Goal: Transaction & Acquisition: Book appointment/travel/reservation

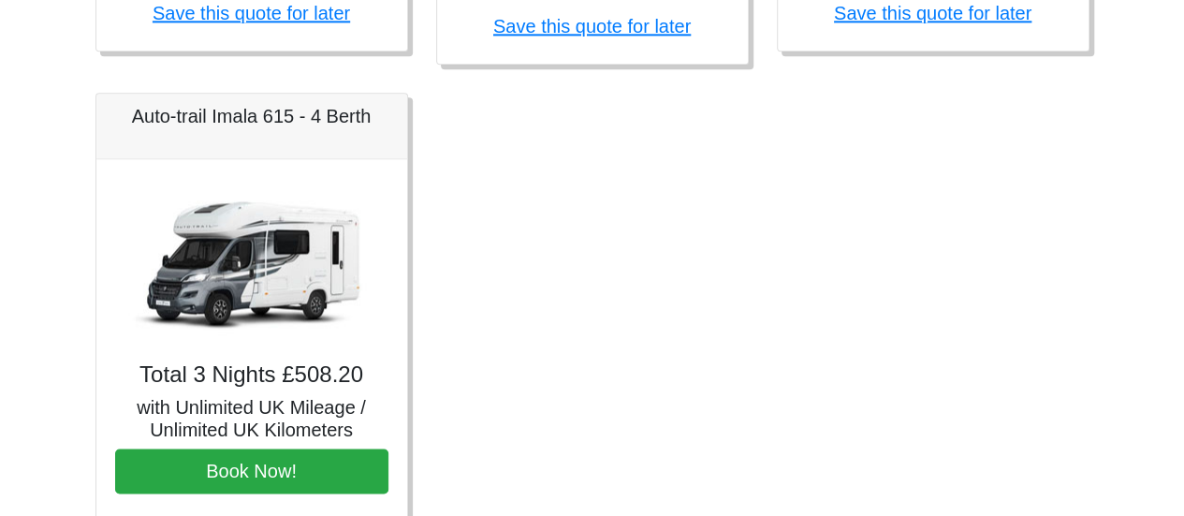
scroll to position [1288, 0]
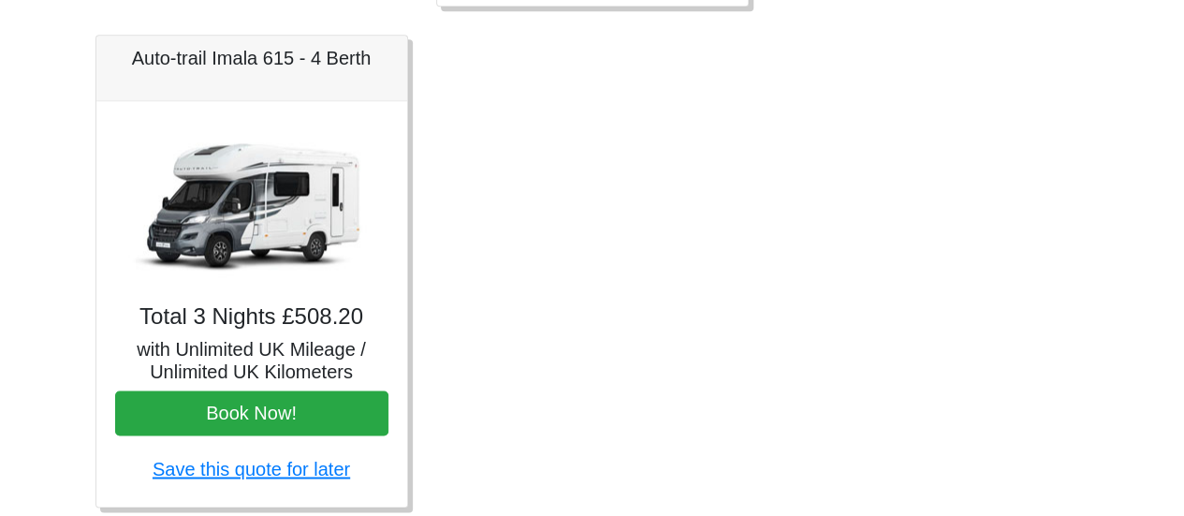
click at [266, 217] on img at bounding box center [252, 204] width 262 height 169
click at [345, 51] on h5 "Auto-trail Imala 615 - 4 Berth" at bounding box center [251, 58] width 273 height 22
click at [228, 345] on h5 "with Unlimited UK Mileage / Unlimited UK Kilometers" at bounding box center [251, 360] width 273 height 45
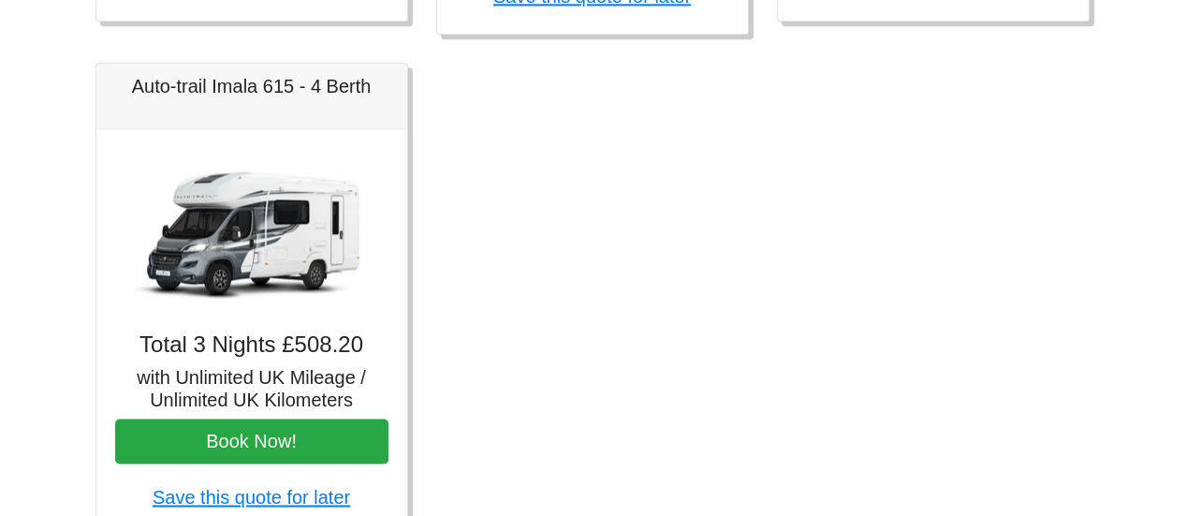
scroll to position [1245, 0]
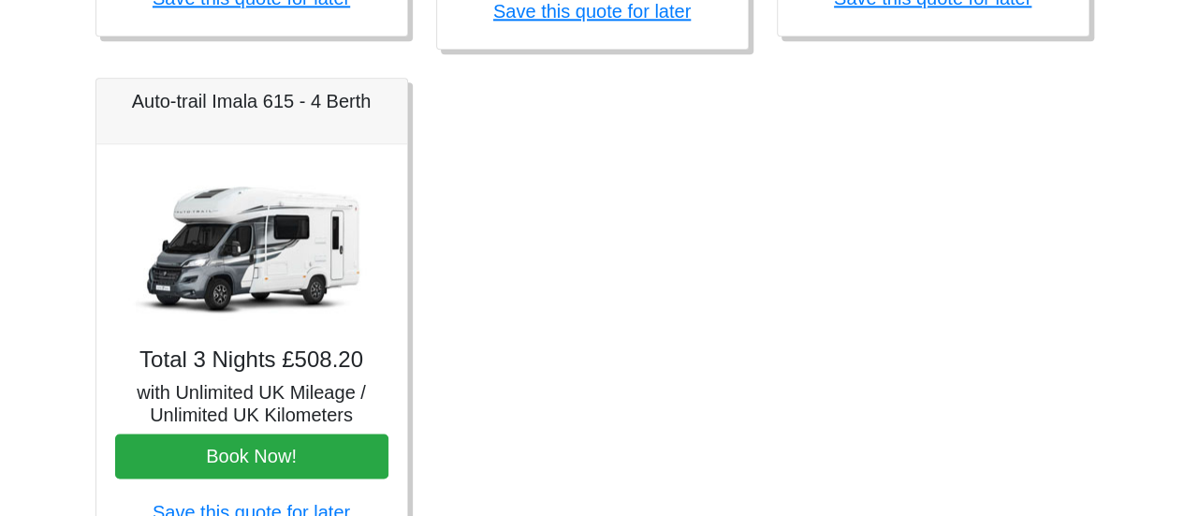
click at [294, 375] on div "Total 3 Nights £508.20 with Unlimited UK Mileage / Unlimited UK Kilometers Book…" at bounding box center [251, 346] width 311 height 405
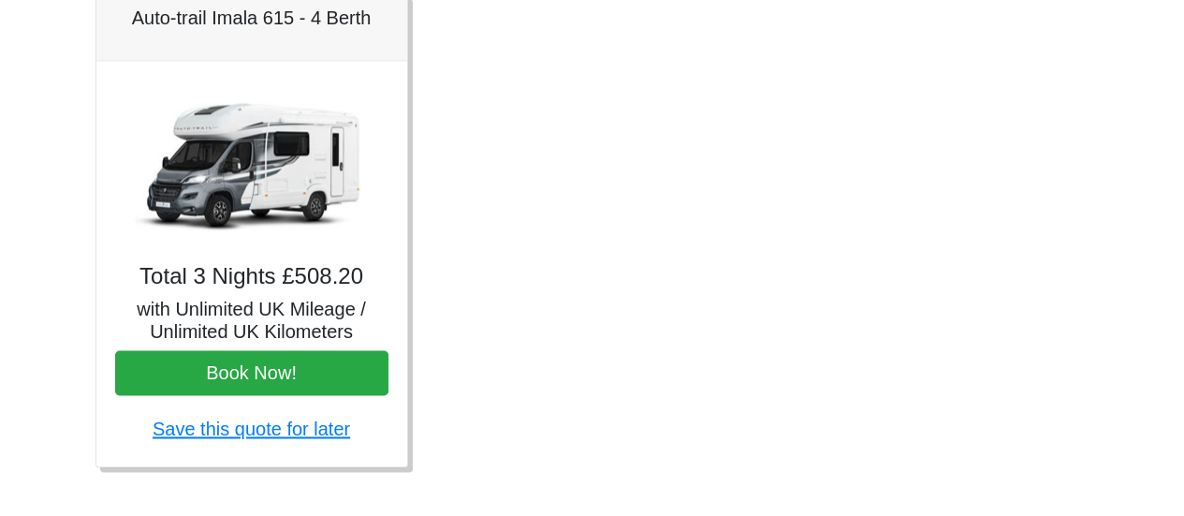
scroll to position [1349, 0]
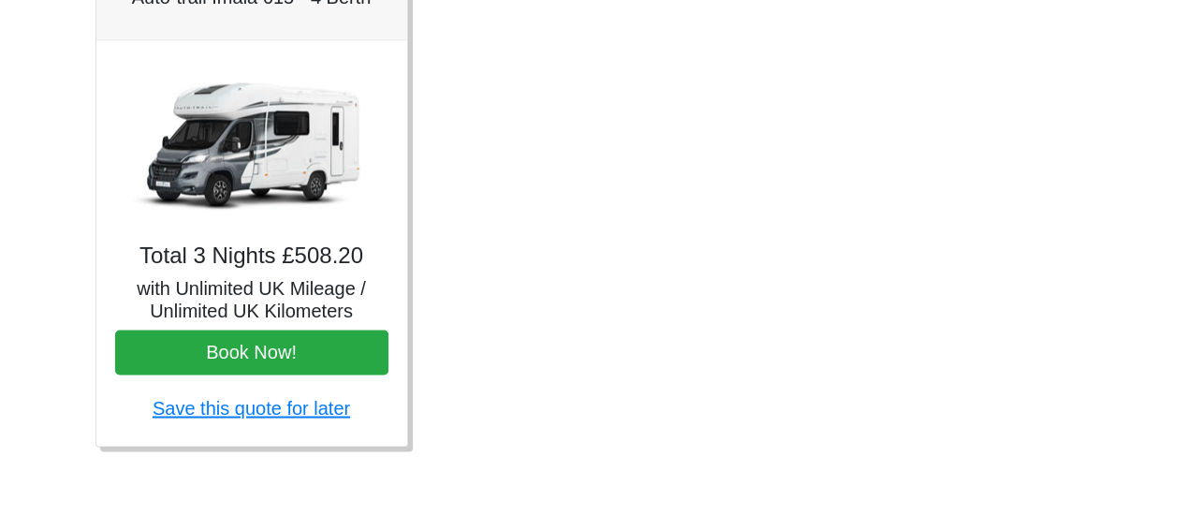
click at [262, 292] on h5 "with Unlimited UK Mileage / Unlimited UK Kilometers" at bounding box center [251, 299] width 273 height 45
click at [279, 154] on img at bounding box center [252, 143] width 262 height 169
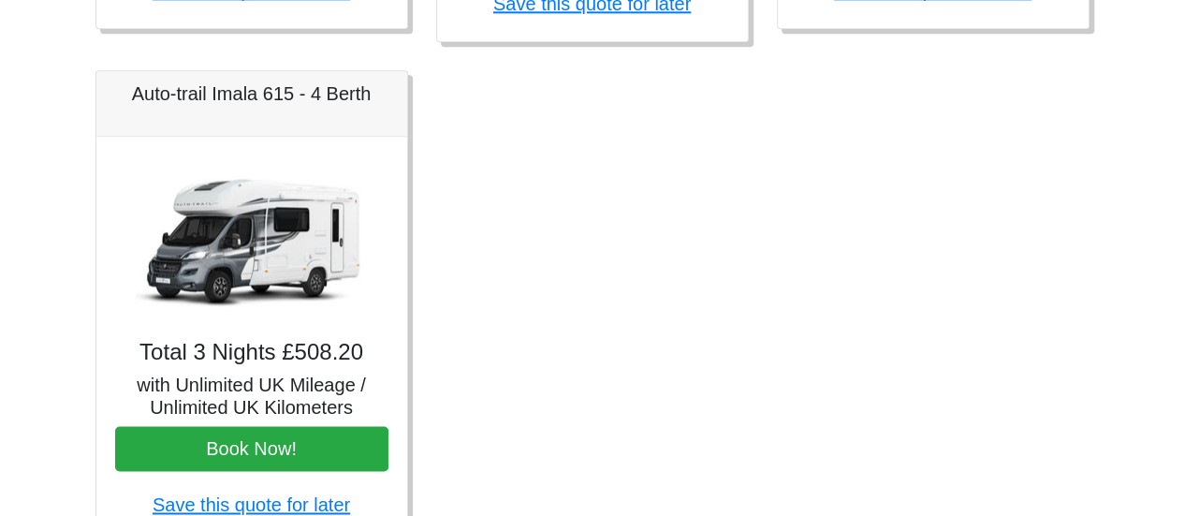
scroll to position [1211, 0]
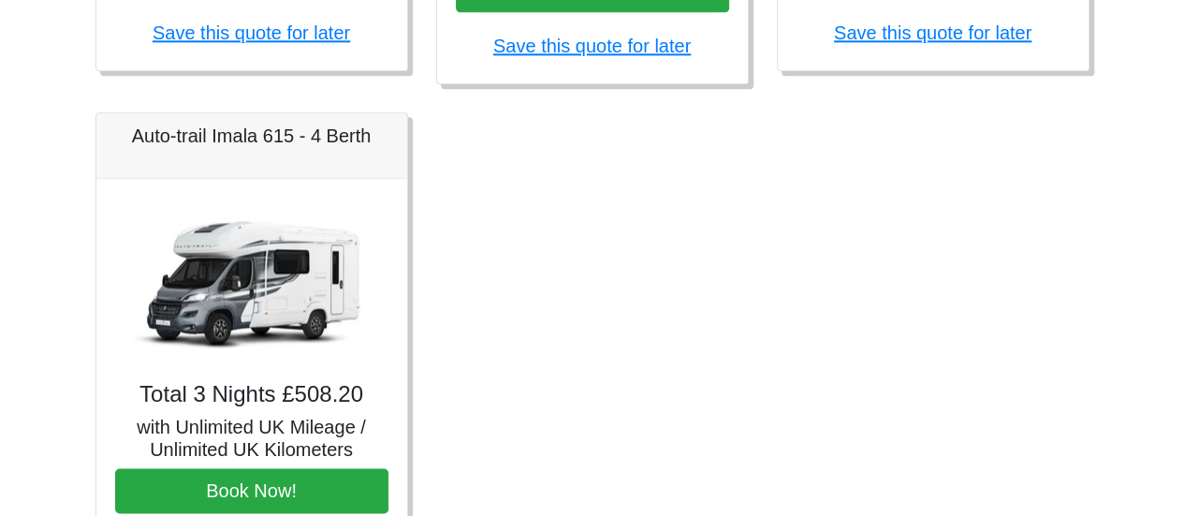
drag, startPoint x: 123, startPoint y: 127, endPoint x: 234, endPoint y: 136, distance: 111.7
drag, startPoint x: 234, startPoint y: 136, endPoint x: 180, endPoint y: 196, distance: 80.9
click at [180, 198] on img at bounding box center [252, 282] width 262 height 169
drag, startPoint x: 123, startPoint y: 131, endPoint x: 345, endPoint y: 139, distance: 222.0
drag, startPoint x: 345, startPoint y: 139, endPoint x: 240, endPoint y: 152, distance: 105.7
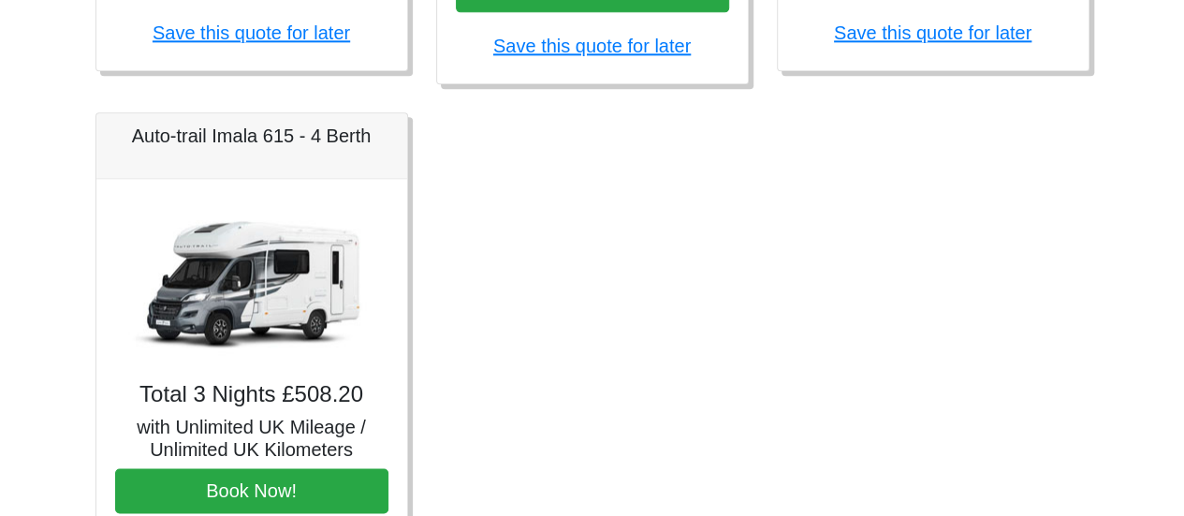
drag, startPoint x: 240, startPoint y: 152, endPoint x: 227, endPoint y: 132, distance: 23.6
click at [227, 132] on h5 "Auto-trail Imala 615 - 4 Berth" at bounding box center [251, 136] width 273 height 22
drag, startPoint x: 227, startPoint y: 132, endPoint x: 270, endPoint y: 149, distance: 46.2
click at [270, 149] on div "Auto-trail Imala 615 - 4 Berth" at bounding box center [251, 146] width 311 height 66
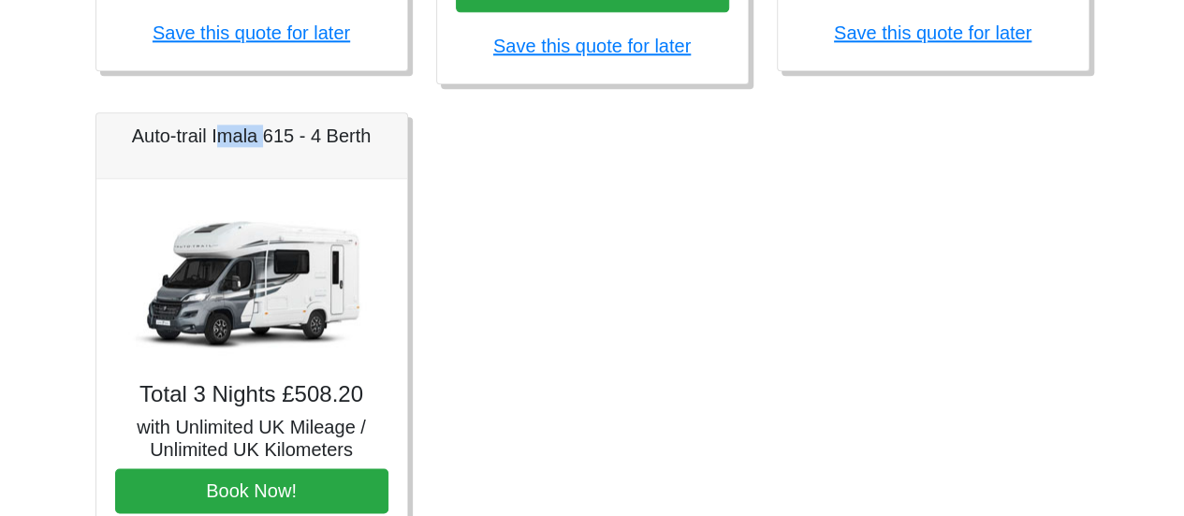
click at [270, 167] on div "Auto-trail Imala 615 - 4 Berth" at bounding box center [251, 146] width 311 height 66
drag, startPoint x: 129, startPoint y: 127, endPoint x: 321, endPoint y: 149, distance: 193.1
drag, startPoint x: 321, startPoint y: 149, endPoint x: 719, endPoint y: 194, distance: 400.4
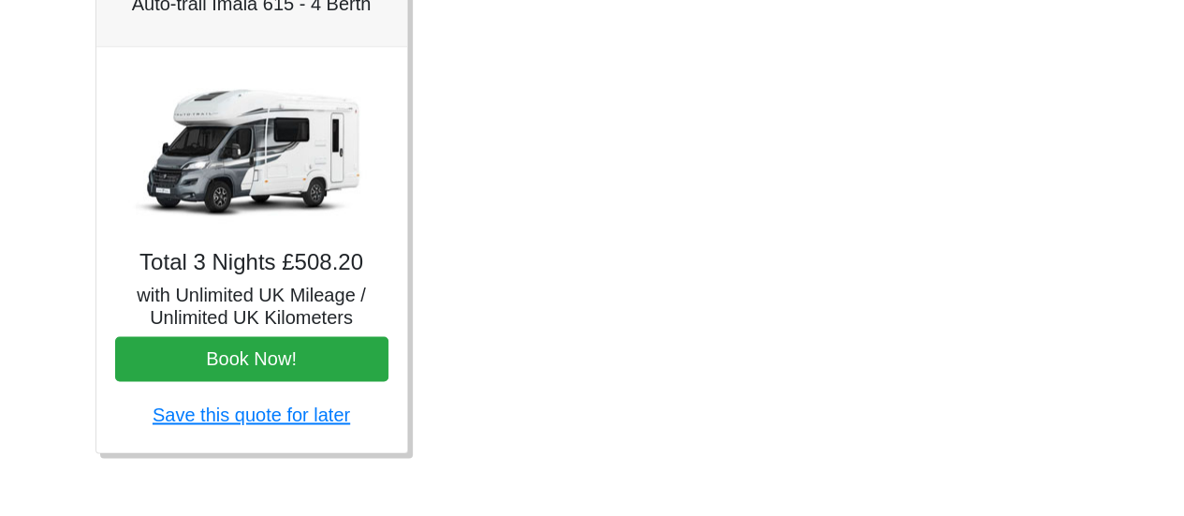
scroll to position [1344, 0]
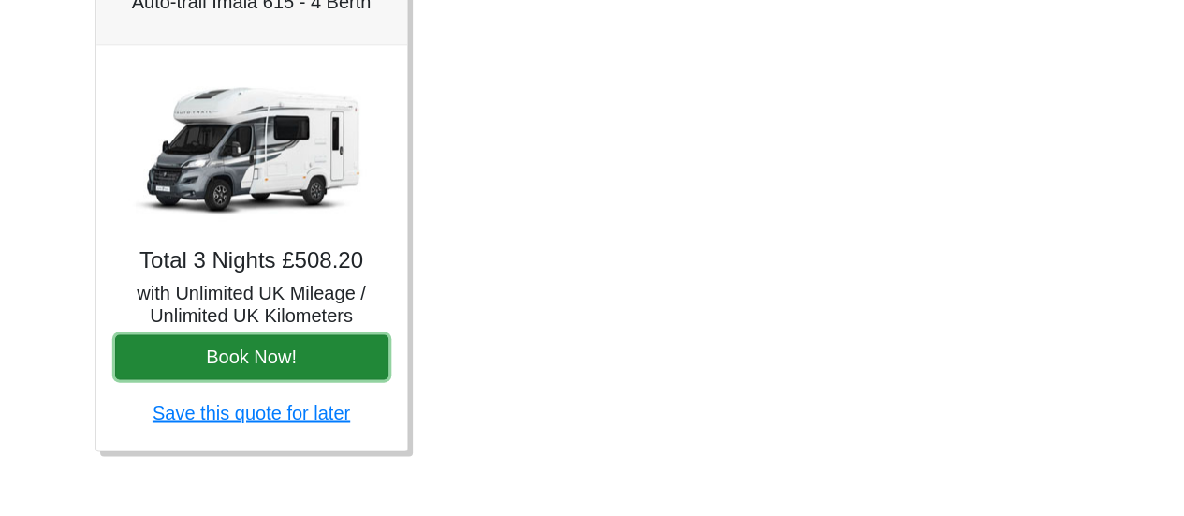
click at [277, 347] on button "Book Now!" at bounding box center [251, 356] width 273 height 45
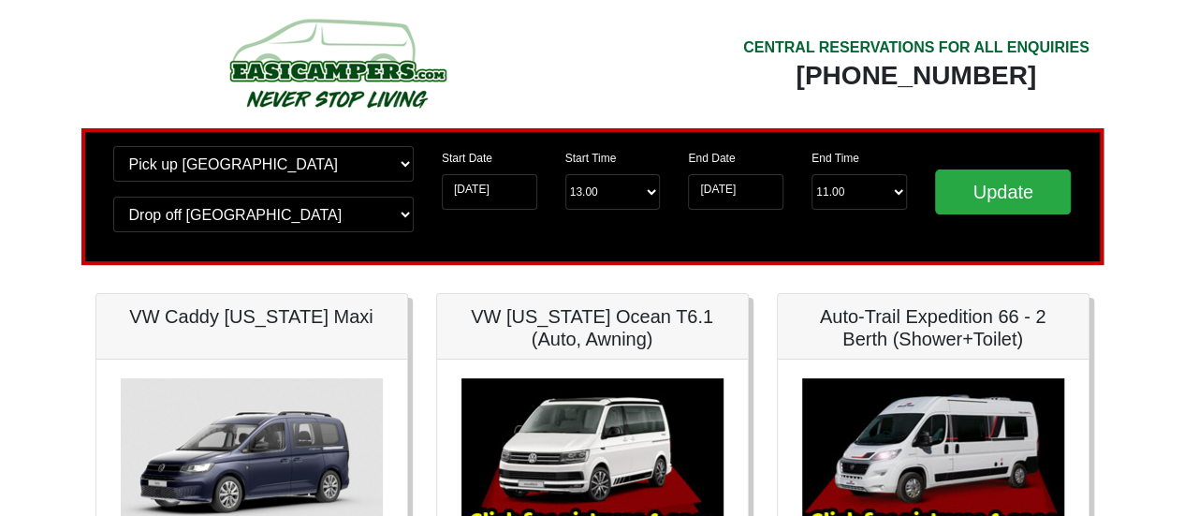
scroll to position [0, 0]
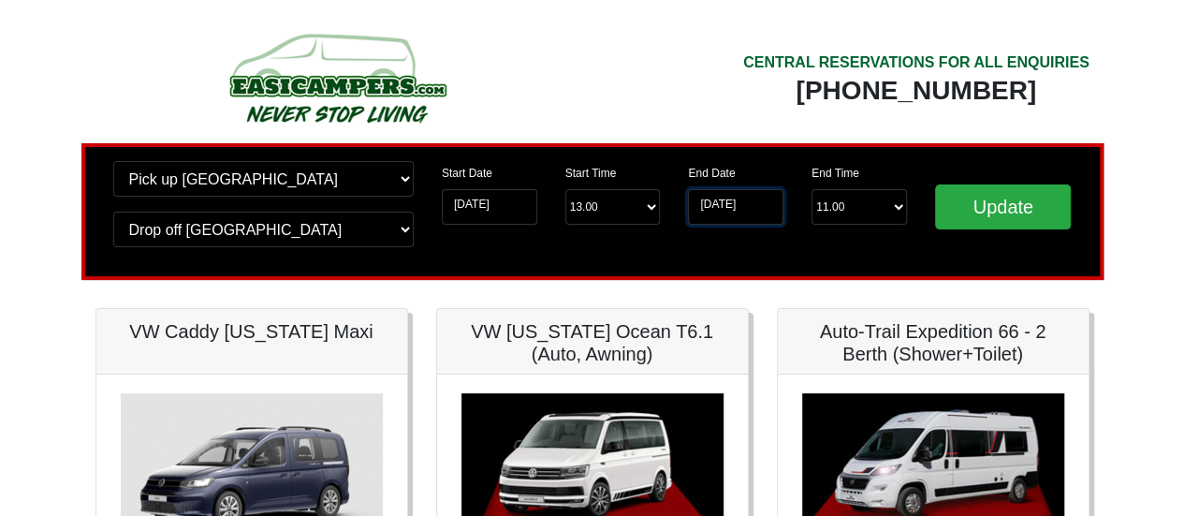
click at [713, 205] on input "[DATE]" at bounding box center [735, 207] width 95 height 36
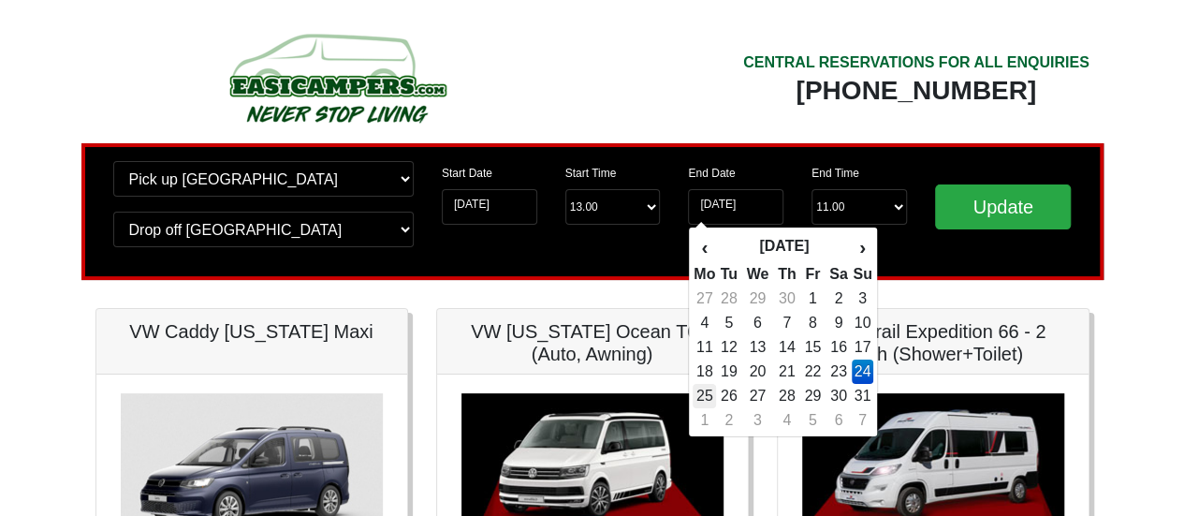
click at [710, 395] on td "25" at bounding box center [704, 396] width 23 height 24
type input "[DATE]"
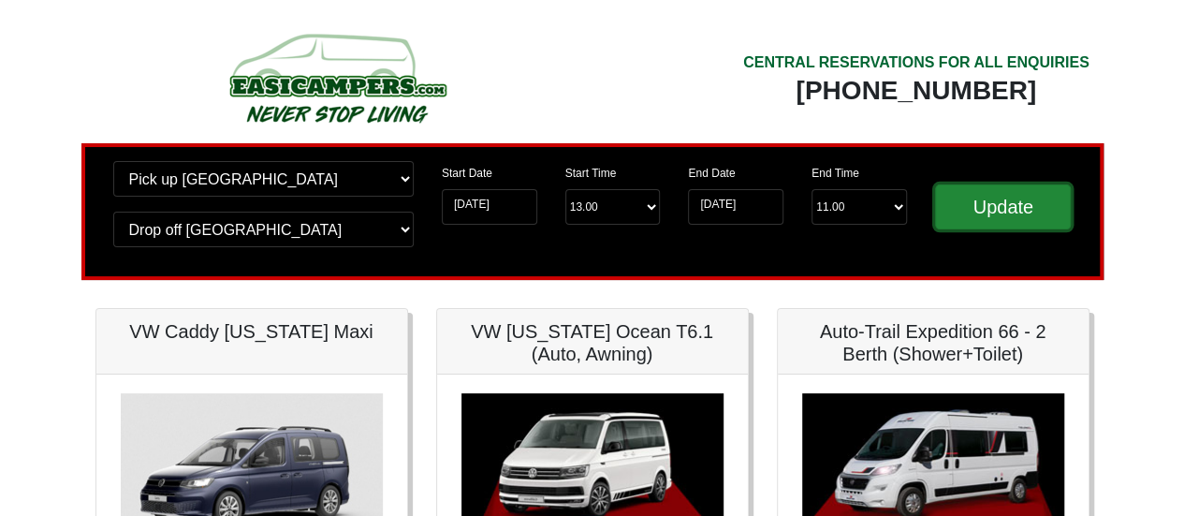
click at [984, 213] on input "Update" at bounding box center [1003, 206] width 137 height 45
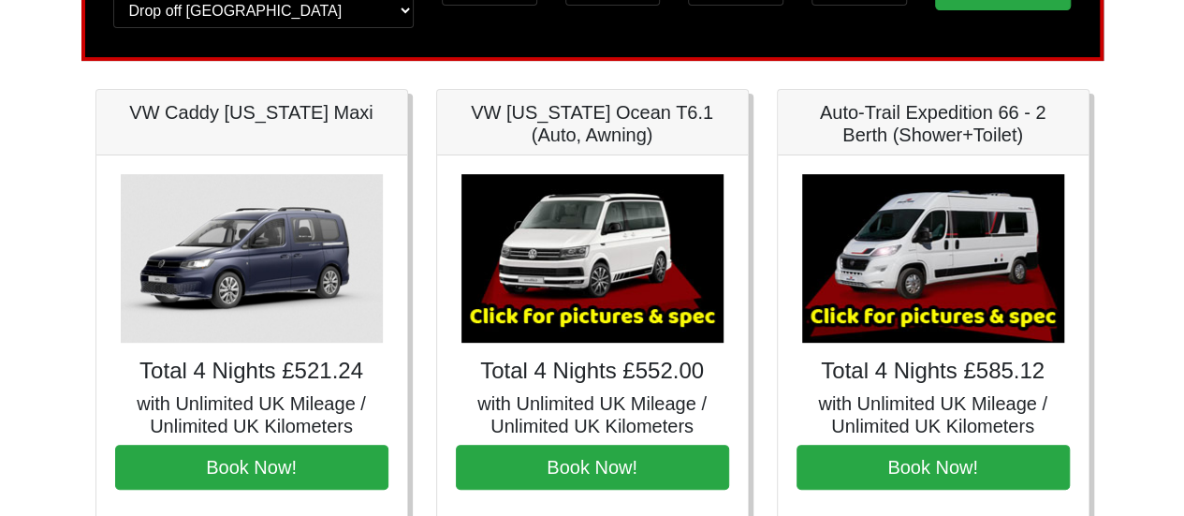
scroll to position [213, 0]
